Goal: Transaction & Acquisition: Purchase product/service

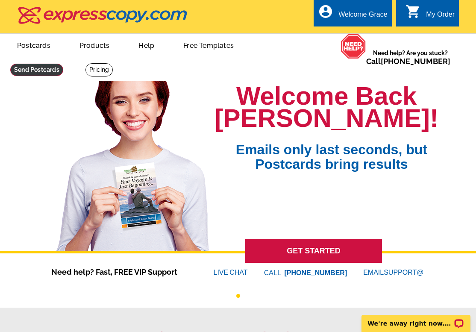
click at [63, 64] on link at bounding box center [36, 70] width 53 height 12
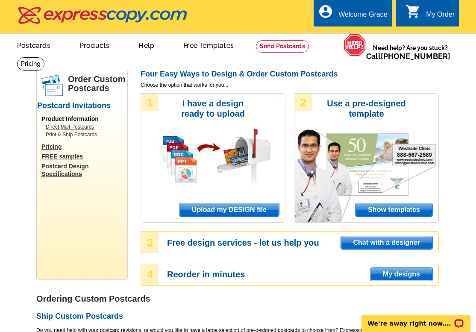
click at [252, 205] on span "Upload my DESIGN file" at bounding box center [229, 209] width 100 height 13
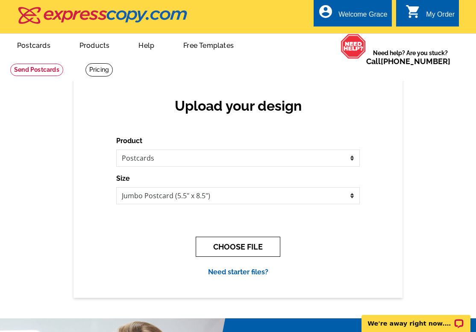
click at [223, 244] on button "CHOOSE FILE" at bounding box center [238, 247] width 85 height 20
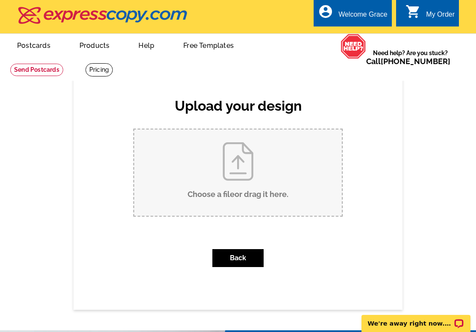
click at [226, 193] on input "Choose a file or drag it here ." at bounding box center [238, 172] width 208 height 86
type input "C:\fakepath\[STREET_ADDRESS][PERSON_NAME] - Just Listed Postcard.pdf"
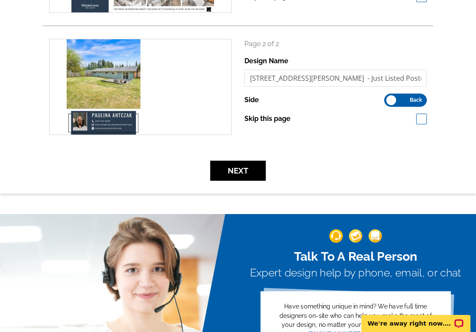
scroll to position [210, 0]
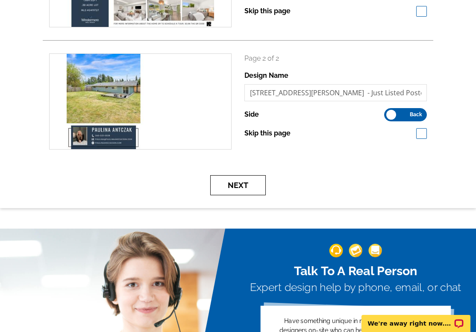
click at [243, 191] on button "Next" at bounding box center [238, 185] width 56 height 20
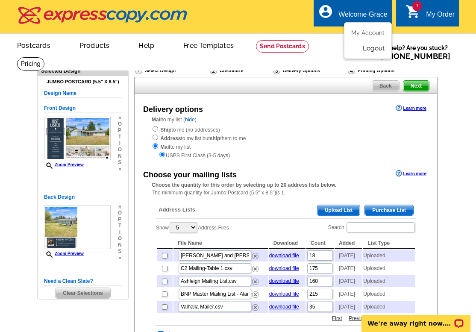
click at [370, 50] on link "Logout" at bounding box center [374, 48] width 22 height 8
